Goal: Find specific page/section: Find specific page/section

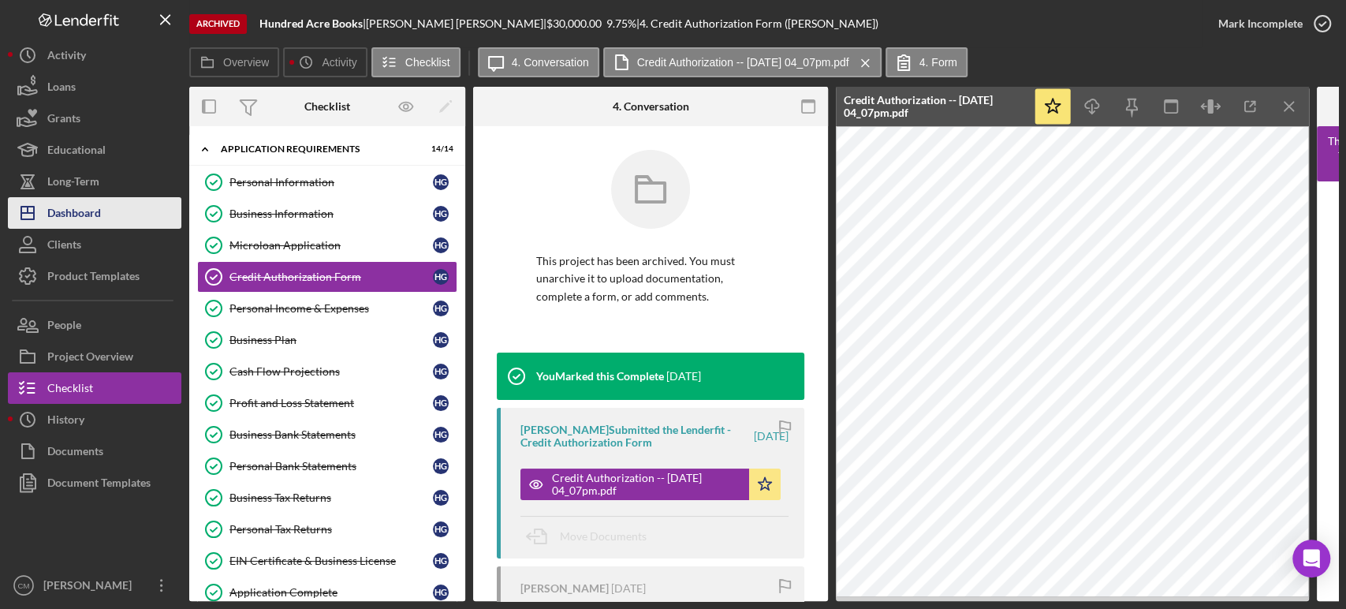
click at [89, 224] on div "Dashboard" at bounding box center [74, 214] width 54 height 35
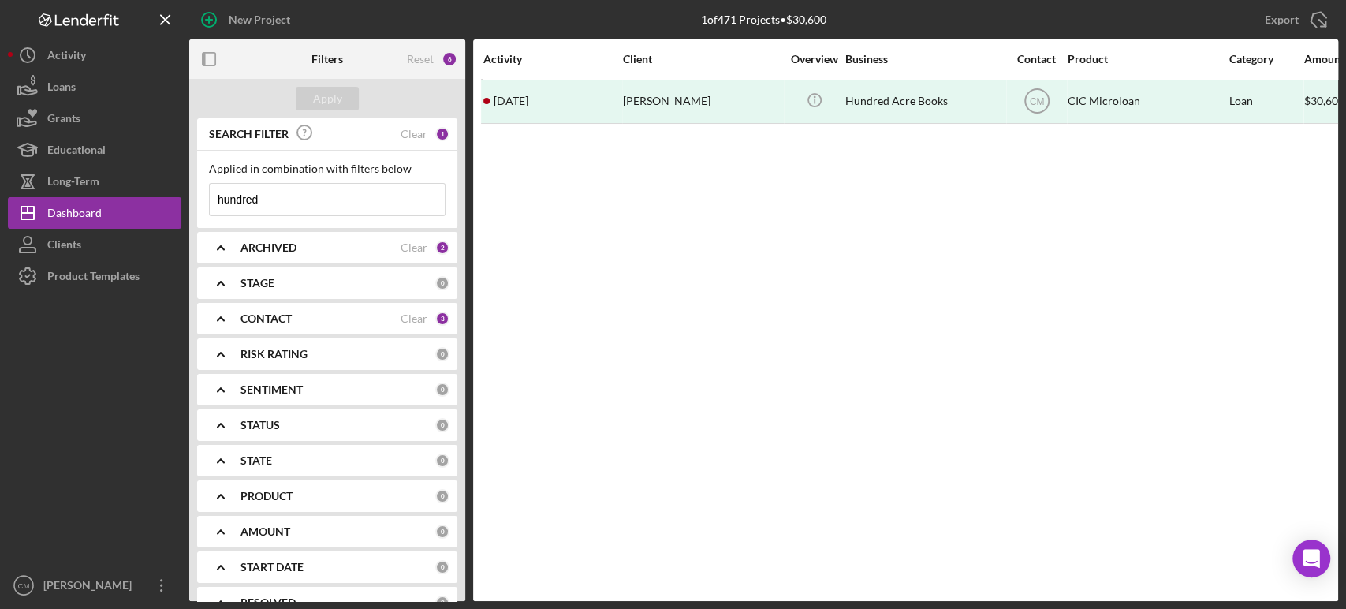
click at [347, 196] on input "hundred" at bounding box center [327, 200] width 235 height 32
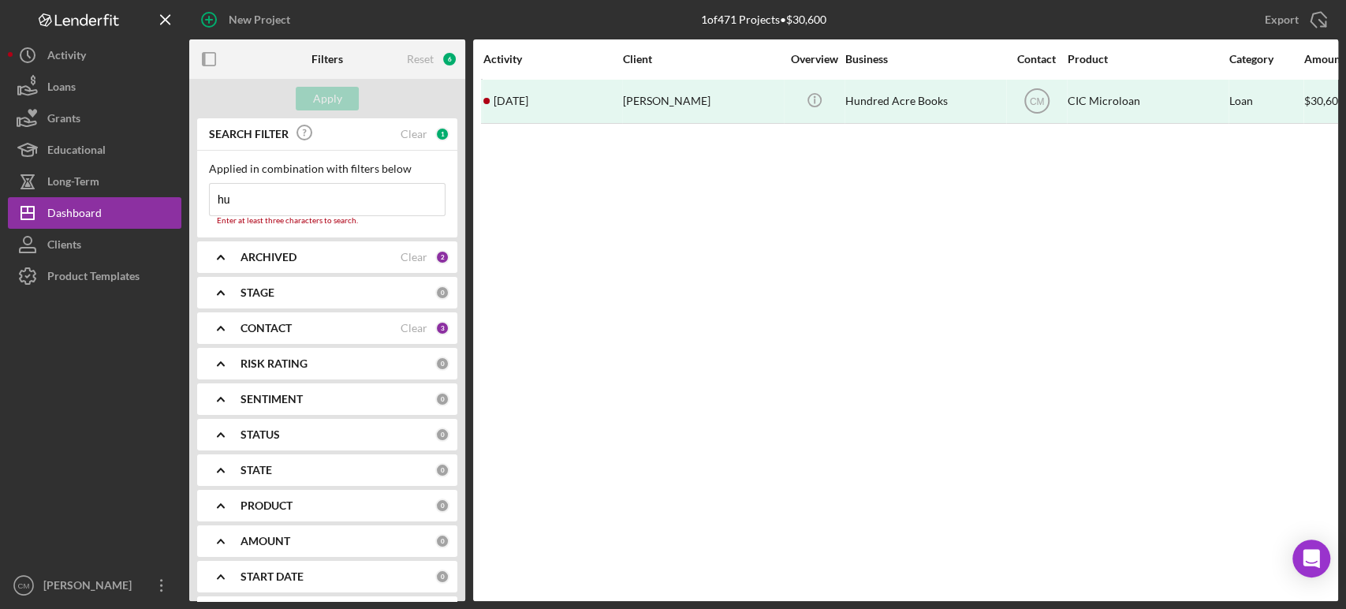
type input "h"
type input "t"
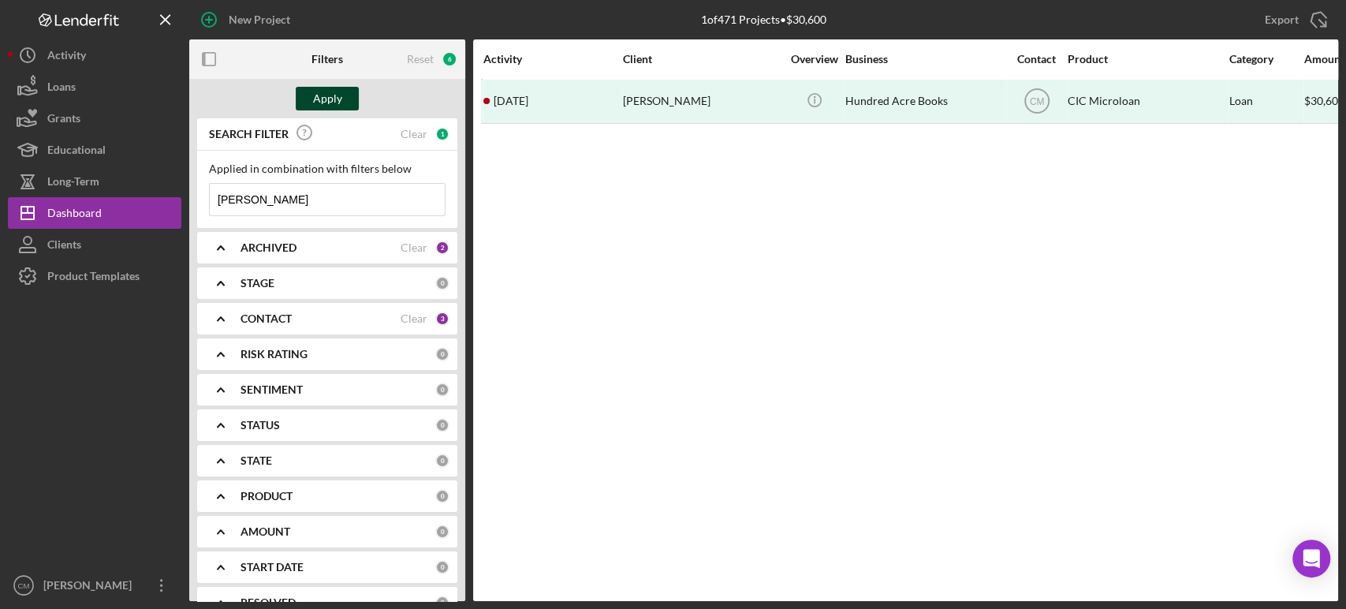
click at [331, 99] on div "Apply" at bounding box center [327, 99] width 29 height 24
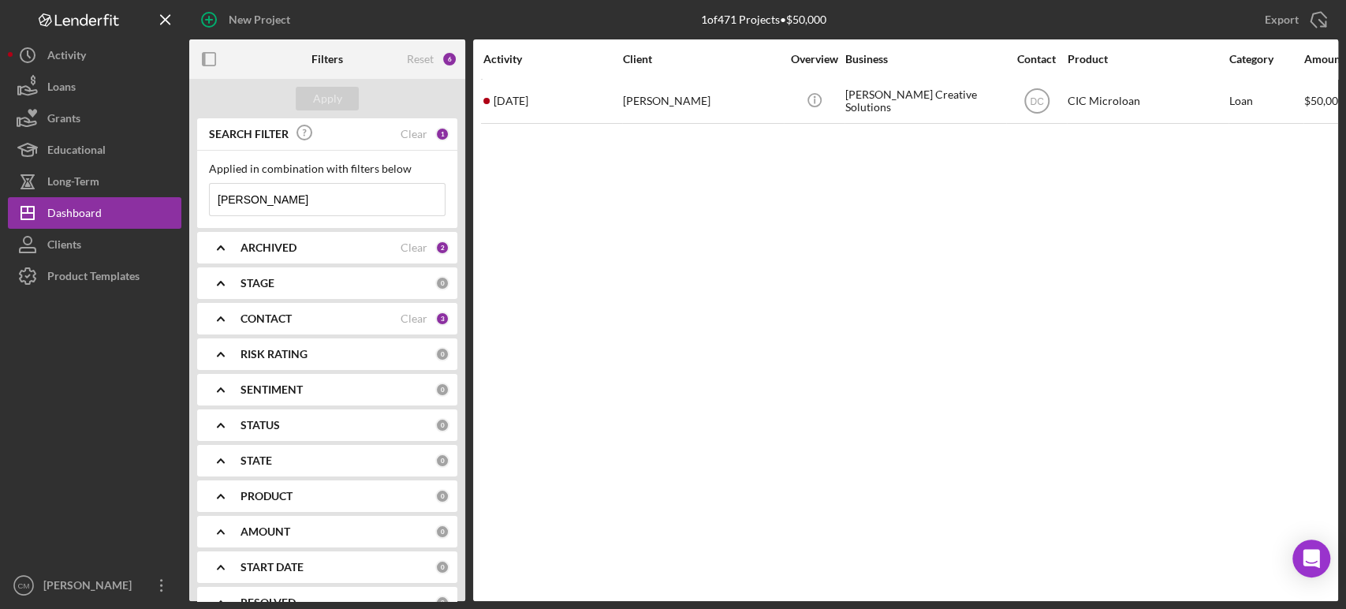
click at [325, 192] on input "[PERSON_NAME]" at bounding box center [327, 200] width 235 height 32
type input "t&k hauling"
click at [334, 106] on div "Apply" at bounding box center [327, 99] width 29 height 24
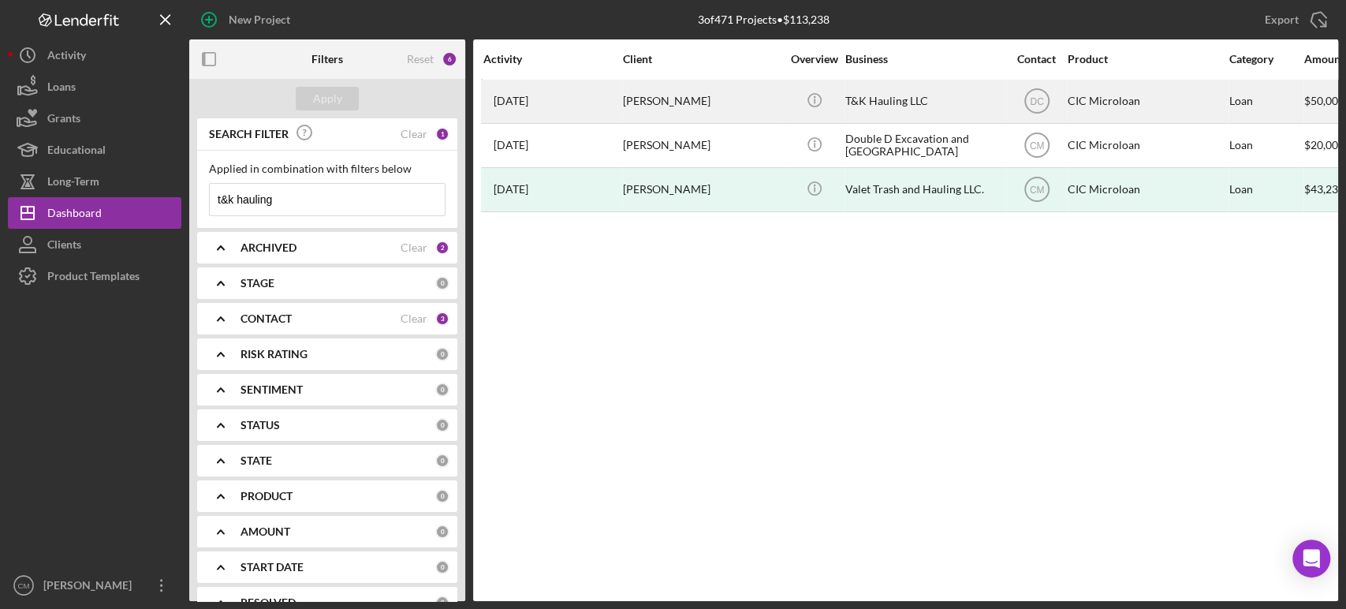
click at [883, 103] on div "T&K Hauling LLC" at bounding box center [924, 101] width 158 height 42
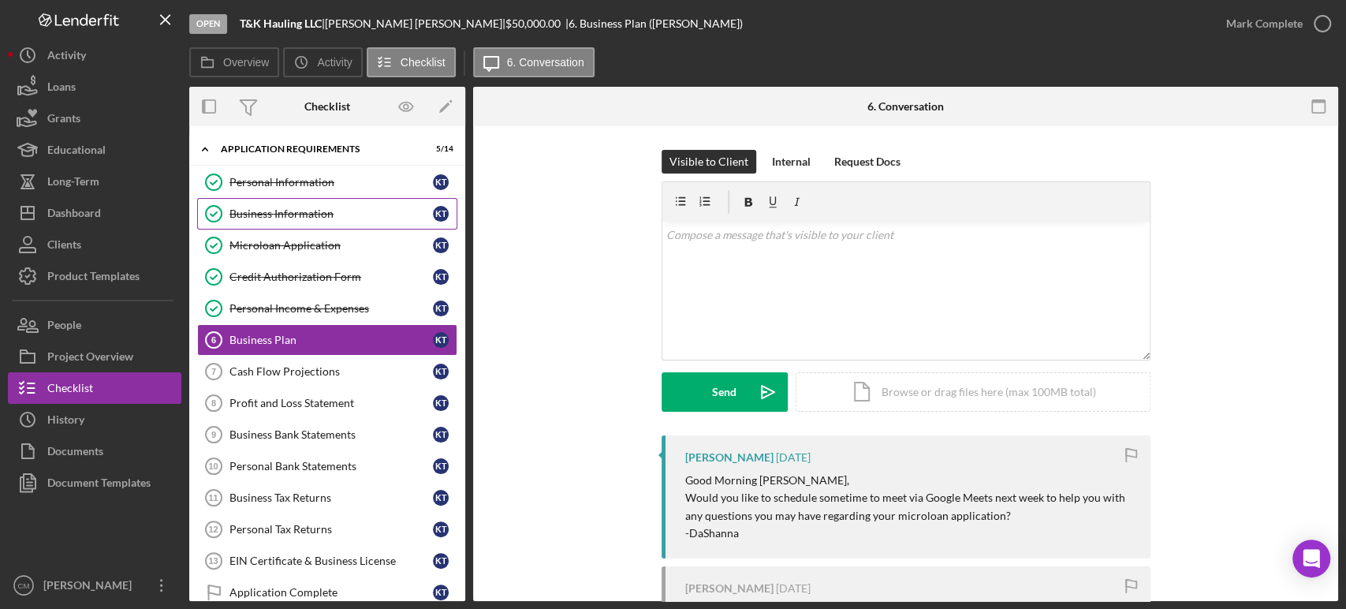
click at [303, 213] on div "Business Information" at bounding box center [330, 213] width 203 height 13
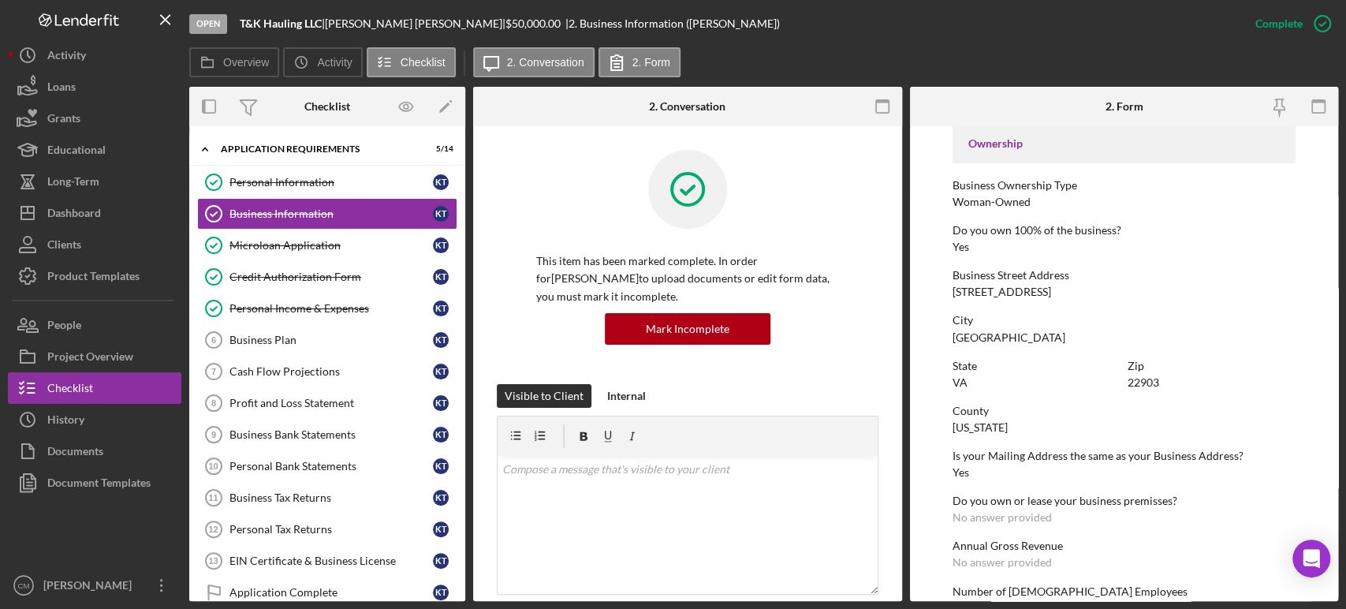
scroll to position [714, 0]
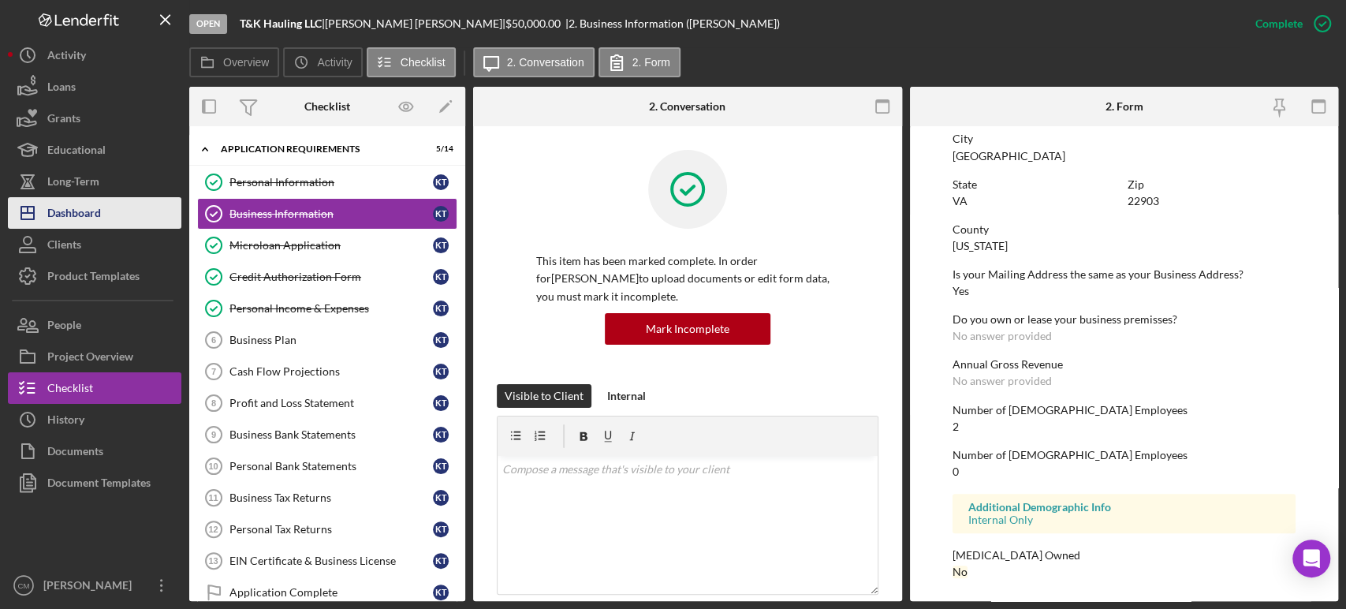
click at [104, 214] on button "Icon/Dashboard Dashboard" at bounding box center [94, 213] width 173 height 32
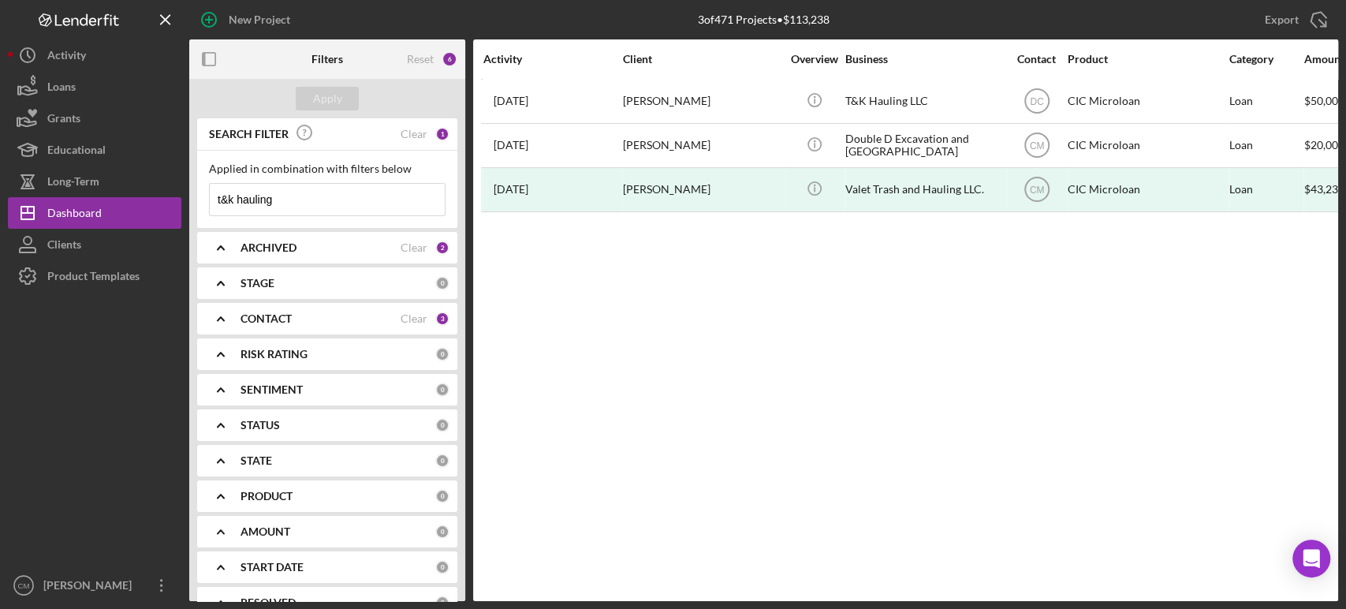
click at [307, 195] on input "t&k hauling" at bounding box center [327, 200] width 235 height 32
